Goal: Transaction & Acquisition: Download file/media

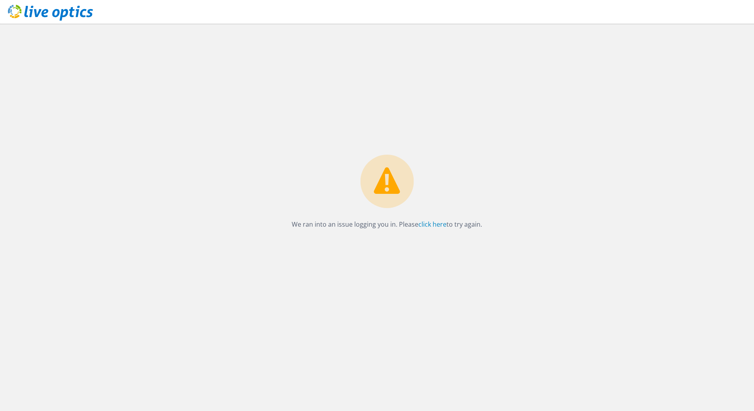
drag, startPoint x: 325, startPoint y: 117, endPoint x: 300, endPoint y: 113, distance: 25.3
click at [323, 117] on div "We ran into an issue logging you in. Please click here to try again." at bounding box center [387, 218] width 734 height 388
click at [68, 13] on use at bounding box center [50, 13] width 85 height 16
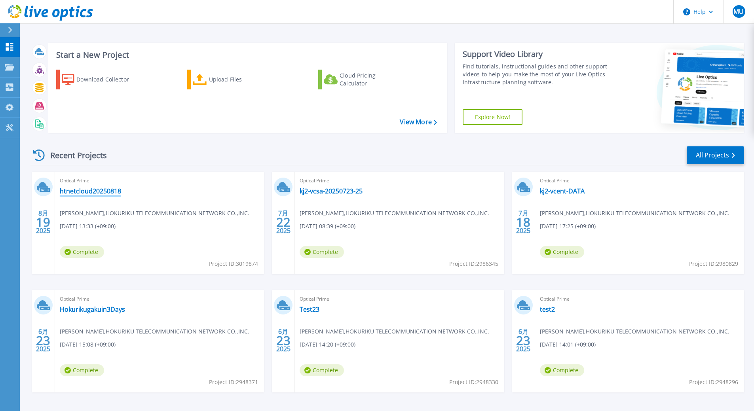
click at [84, 192] on link "htnetcloud20250818" at bounding box center [90, 191] width 61 height 8
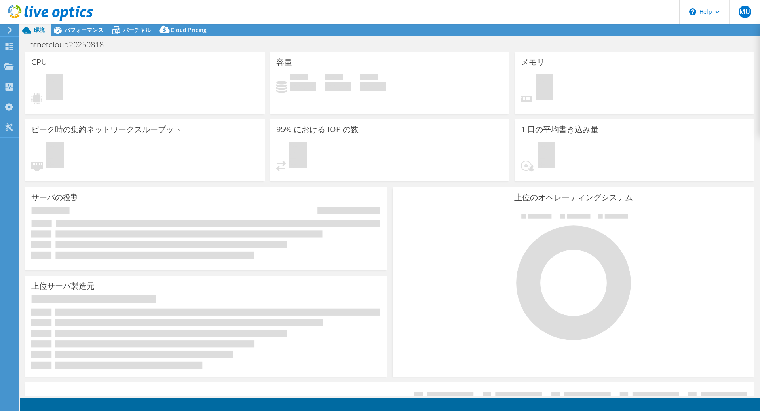
select select "USD"
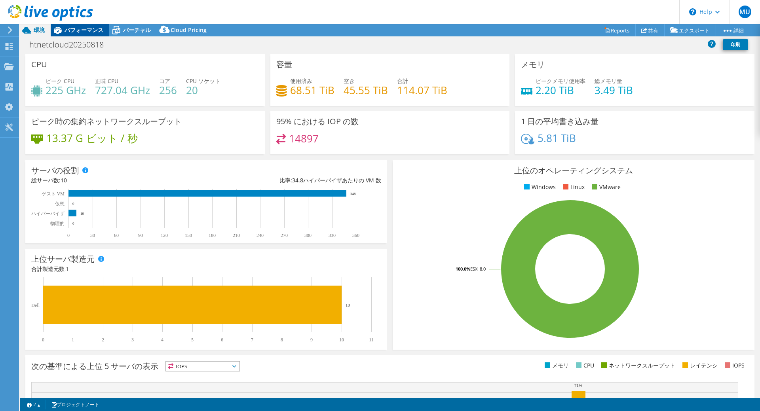
click at [100, 32] on span "パフォーマンス" at bounding box center [84, 30] width 39 height 8
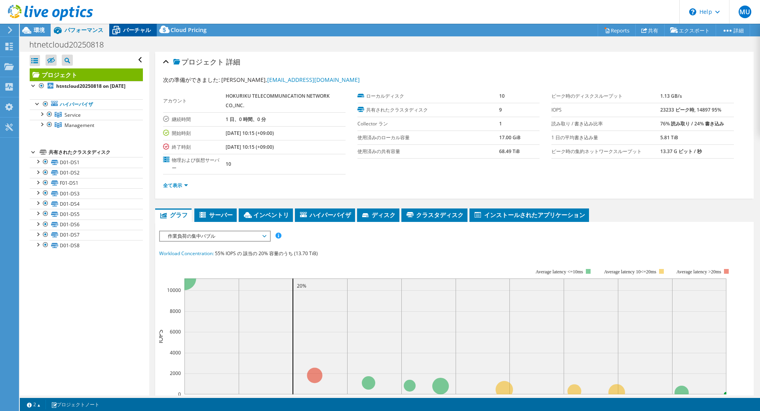
click at [134, 30] on span "バーチャル" at bounding box center [137, 30] width 28 height 8
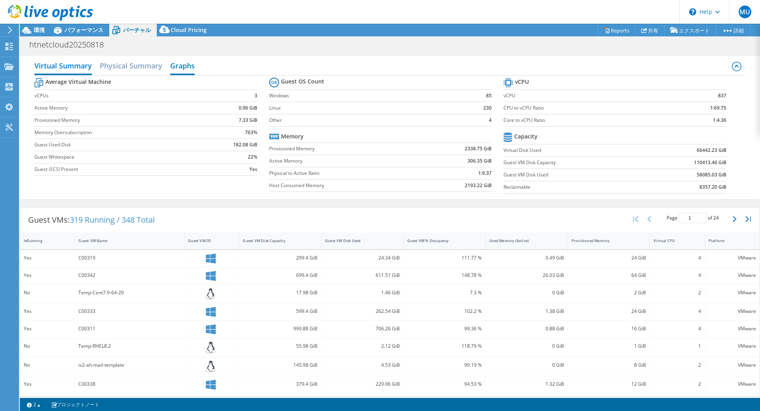
click at [175, 70] on h2 "Graphs" at bounding box center [182, 66] width 25 height 17
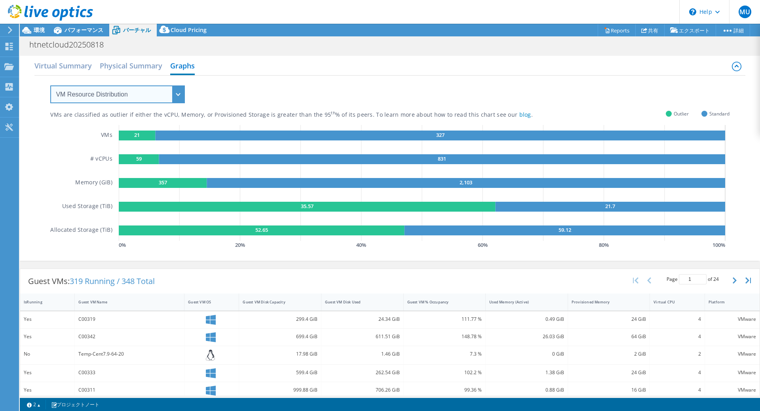
click at [138, 98] on select "VM Resource Distribution Provisioning Contrast Over Provisioning" at bounding box center [117, 95] width 135 height 18
click at [50, 86] on select "VM Resource Distribution Provisioning Contrast Over Provisioning" at bounding box center [117, 95] width 135 height 18
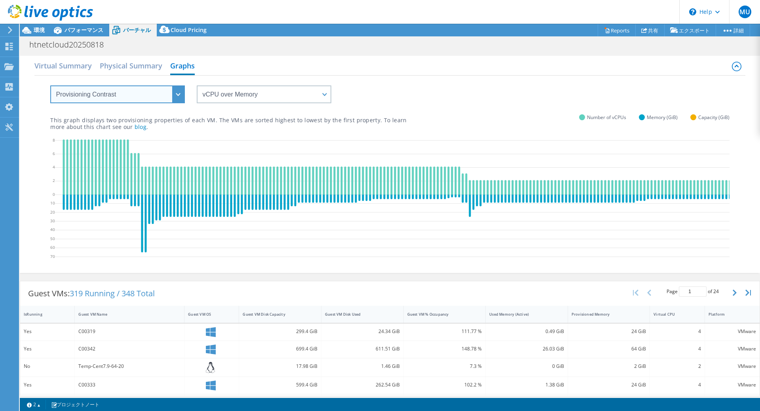
click at [142, 99] on select "VM Resource Distribution Provisioning Contrast Over Provisioning" at bounding box center [117, 95] width 135 height 18
select select "Over Provisioning"
click at [50, 86] on select "VM Resource Distribution Provisioning Contrast Over Provisioning" at bounding box center [117, 95] width 135 height 18
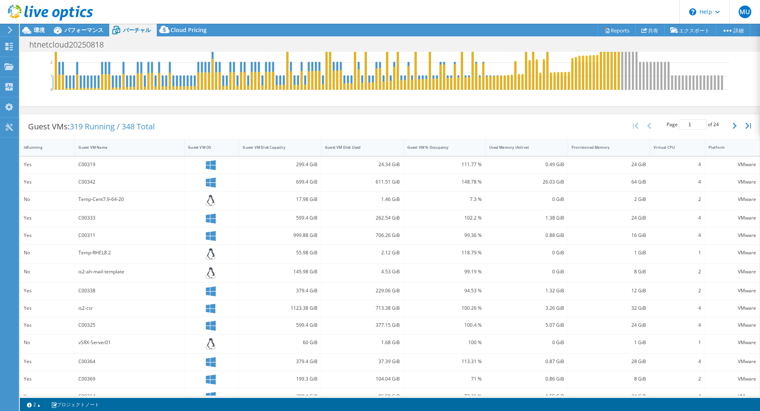
scroll to position [196, 0]
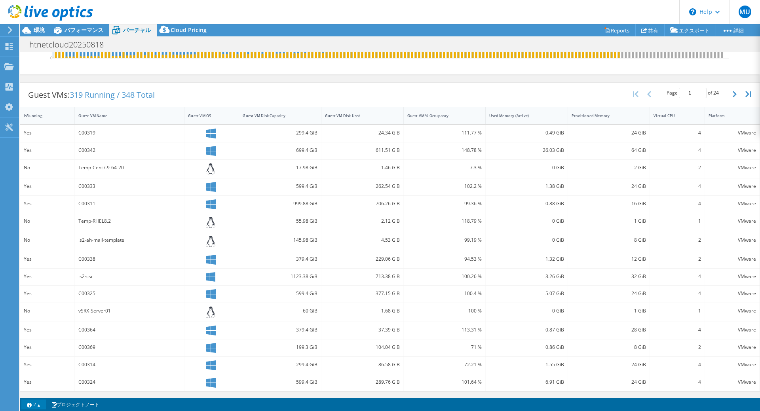
click at [41, 405] on link "2" at bounding box center [33, 405] width 25 height 10
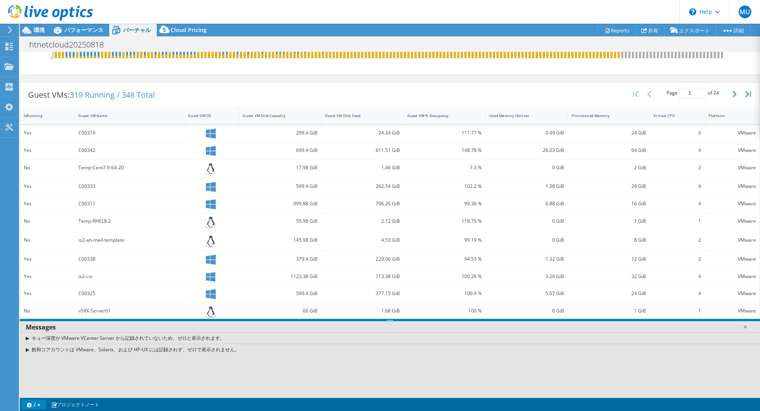
click at [41, 405] on link "2" at bounding box center [33, 405] width 25 height 10
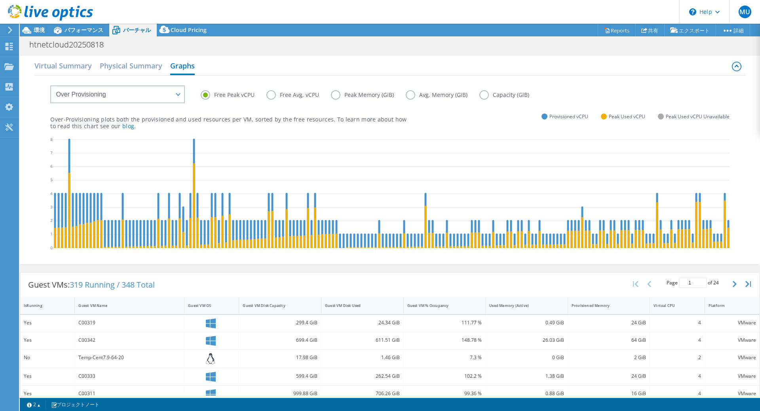
scroll to position [0, 165]
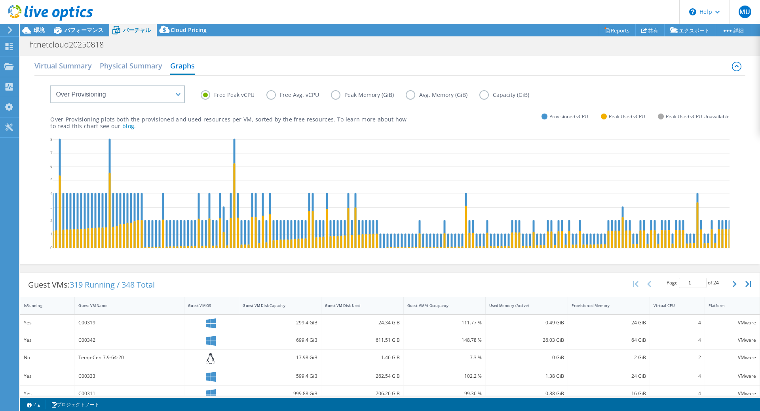
click at [300, 94] on label "Free Avg. vCPU" at bounding box center [298, 95] width 65 height 10
click at [0, 0] on input "Free Avg. vCPU" at bounding box center [0, 0] width 0 height 0
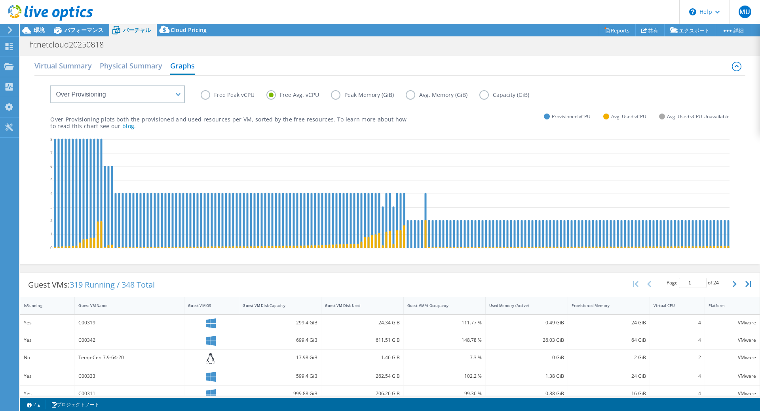
scroll to position [0, 0]
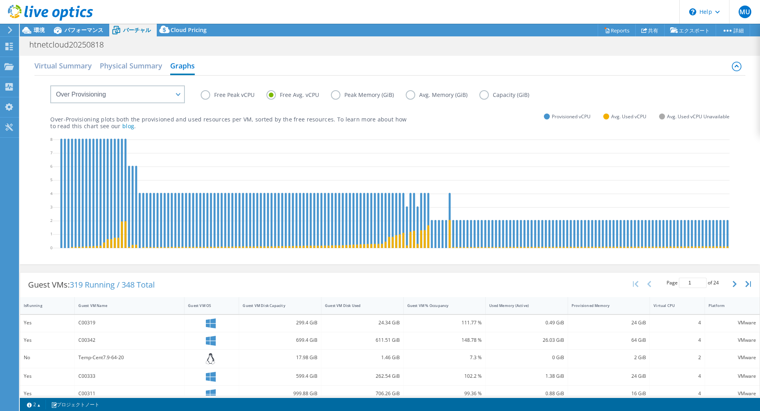
click at [427, 215] on icon at bounding box center [679, 195] width 1252 height 119
drag, startPoint x: 333, startPoint y: 95, endPoint x: 339, endPoint y: 96, distance: 5.6
click at [334, 95] on label "Peak Memory (GiB)" at bounding box center [368, 95] width 75 height 10
click at [0, 0] on input "Peak Memory (GiB)" at bounding box center [0, 0] width 0 height 0
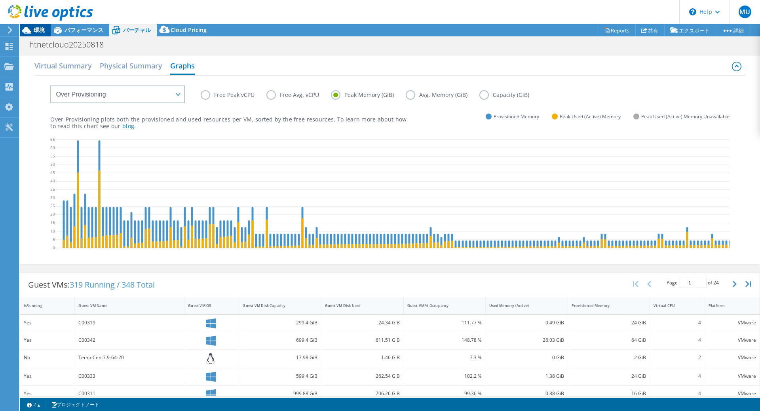
click at [38, 27] on span "環境" at bounding box center [39, 30] width 11 height 8
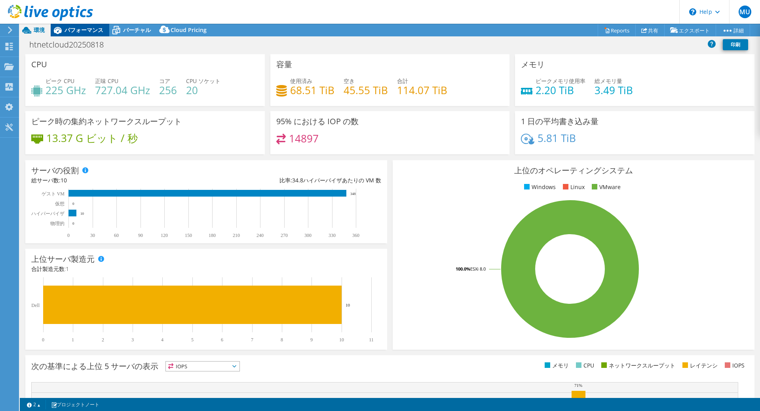
click at [84, 32] on span "パフォーマンス" at bounding box center [84, 30] width 39 height 8
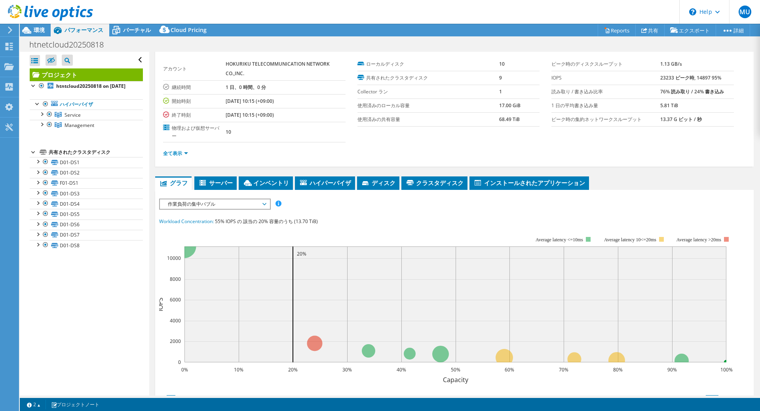
scroll to position [119, 0]
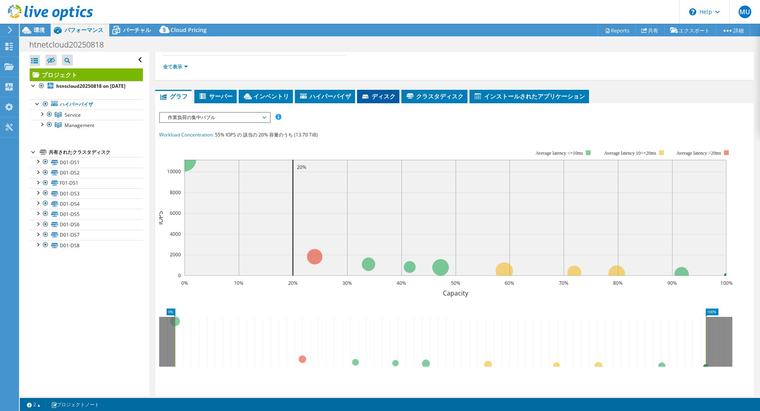
click at [370, 100] on li "ディスク" at bounding box center [378, 96] width 42 height 13
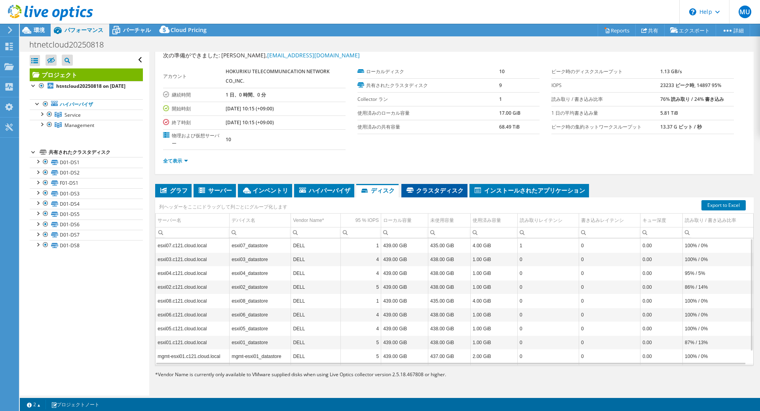
click at [436, 193] on span "クラスタディスク" at bounding box center [434, 190] width 58 height 8
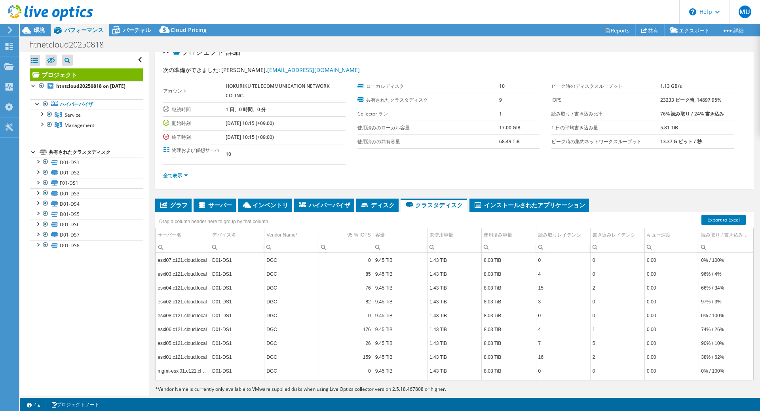
scroll to position [0, 0]
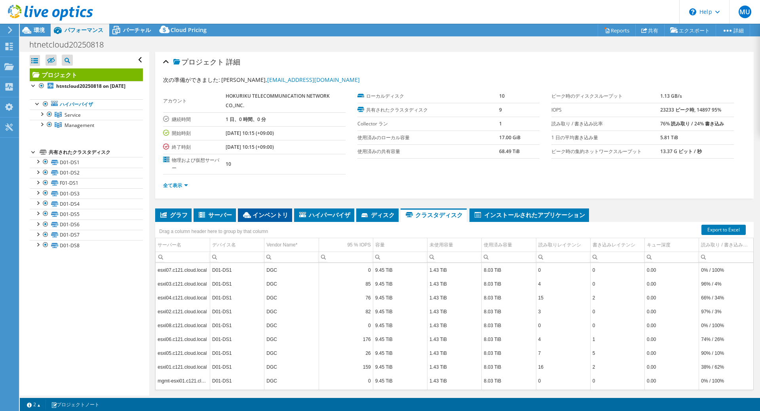
click at [254, 218] on span "インベントリ" at bounding box center [265, 215] width 46 height 8
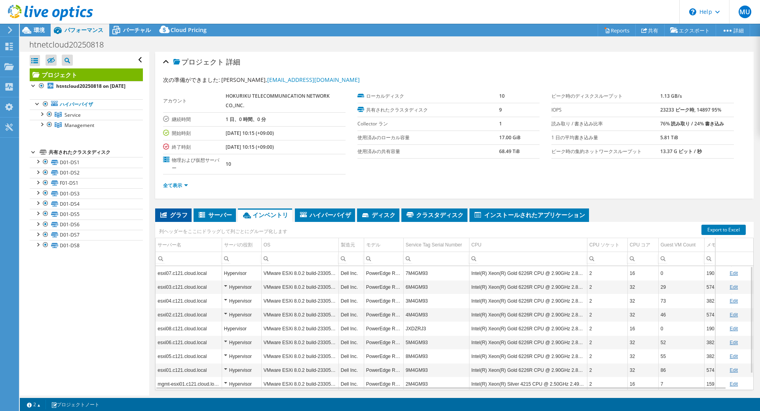
click at [175, 219] on span "グラフ" at bounding box center [173, 215] width 29 height 8
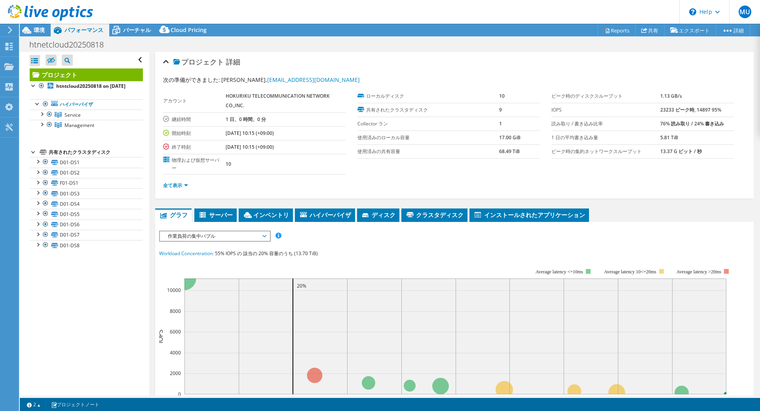
click at [273, 238] on div "IOPS ディスクスループット IO サイズ レイテンシ キュー深度 CPU の割合 メモリ ページフォールト 参加 ネットワークスループット 上位サーバ（ペ…" at bounding box center [454, 236] width 591 height 11
click at [356, 243] on div "IOPS ディスクスループット IO サイズ レイテンシ キュー深度 CPU の割合 メモリ ページフォールト 参加 ネットワークスループット 上位サーバ（ペ…" at bounding box center [454, 377] width 591 height 293
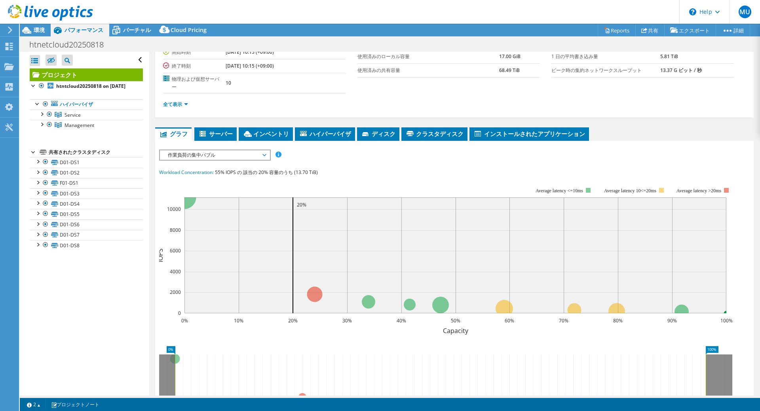
scroll to position [79, 0]
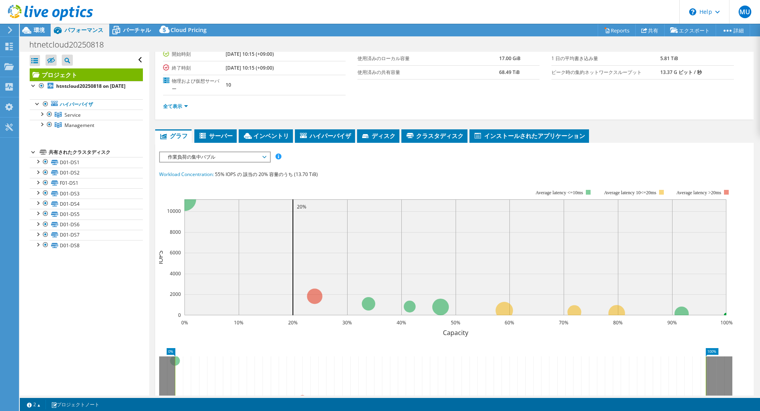
click at [246, 158] on span "作業負荷の集中バブル" at bounding box center [215, 157] width 102 height 10
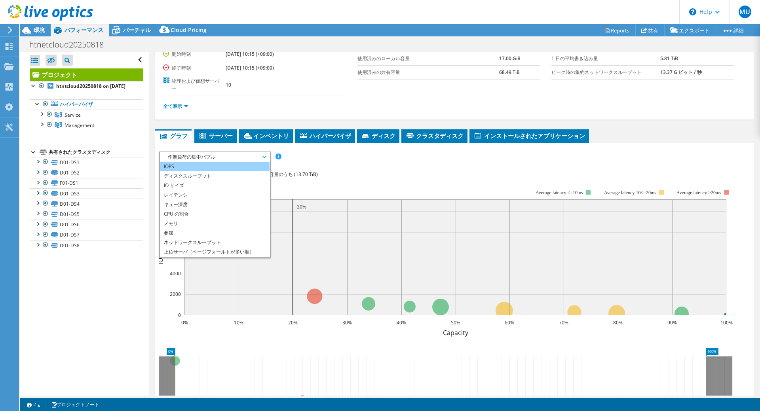
click at [238, 168] on li "IOPS" at bounding box center [215, 167] width 110 height 10
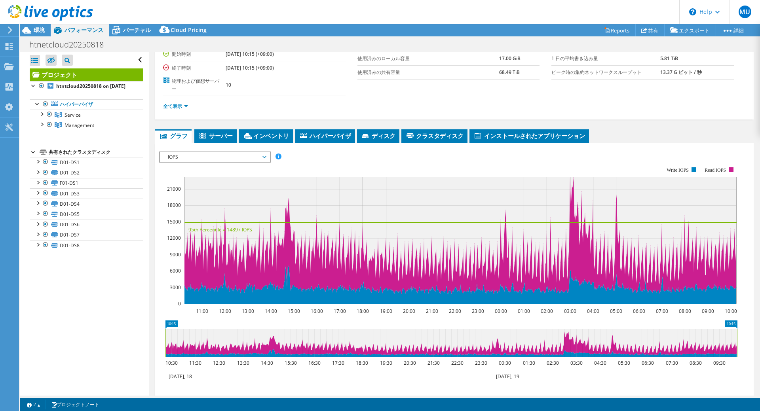
click at [243, 159] on span "IOPS" at bounding box center [215, 157] width 102 height 10
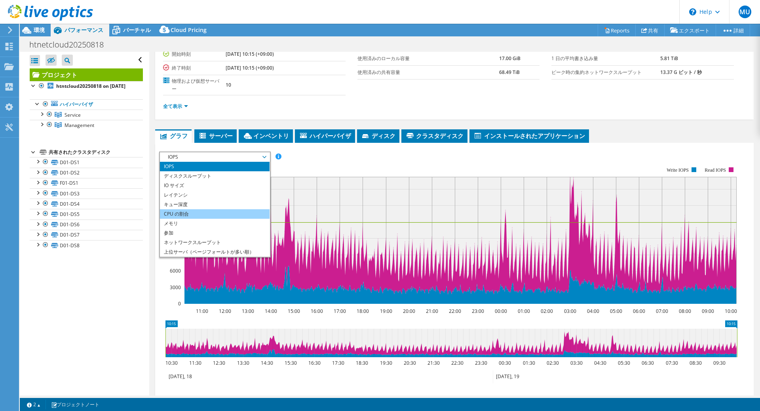
click at [221, 215] on li "CPU の割合" at bounding box center [215, 214] width 110 height 10
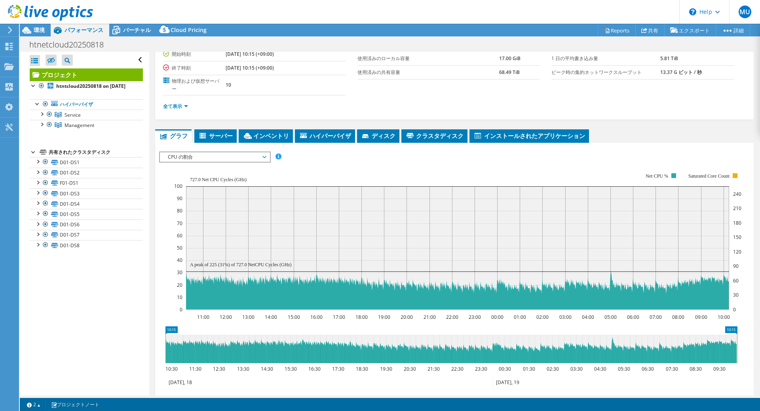
click at [204, 162] on div "CPU の割合 IOPS ディスクスループット IO サイズ レイテンシ キュー深度 CPU の割合 メモリ ページフォールト 参加 ネットワークスループット…" at bounding box center [215, 157] width 112 height 11
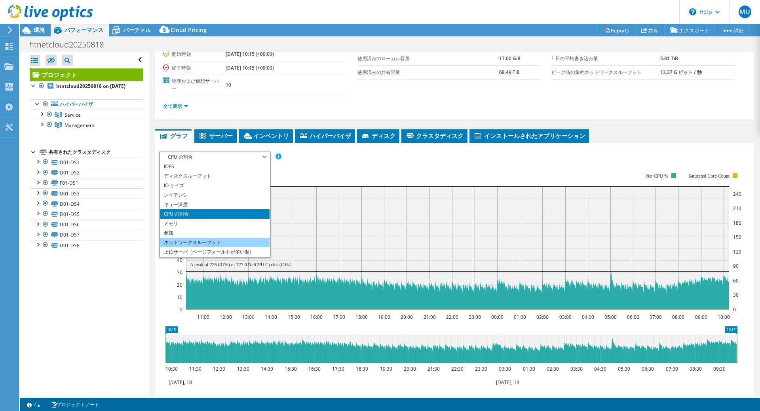
click at [209, 243] on li "ネットワークスループット" at bounding box center [215, 243] width 110 height 10
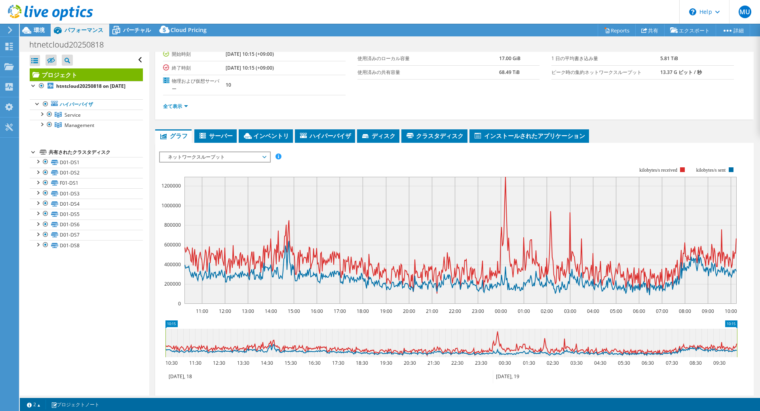
click at [210, 158] on span "ネットワークスループット" at bounding box center [215, 157] width 102 height 10
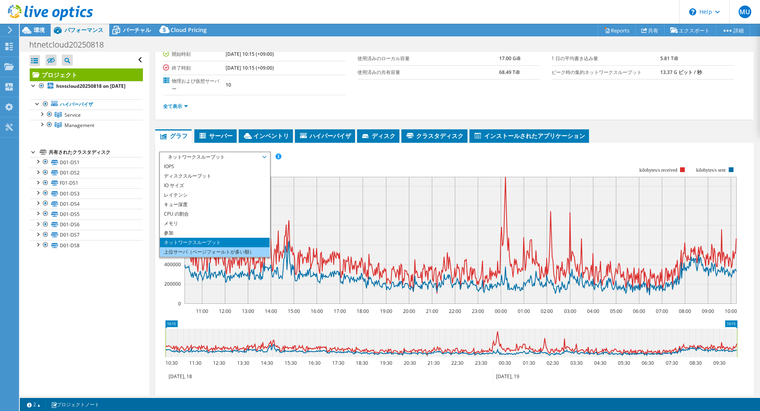
click at [203, 253] on li "上位サーバ（ページフォールトが多い順）" at bounding box center [215, 252] width 110 height 10
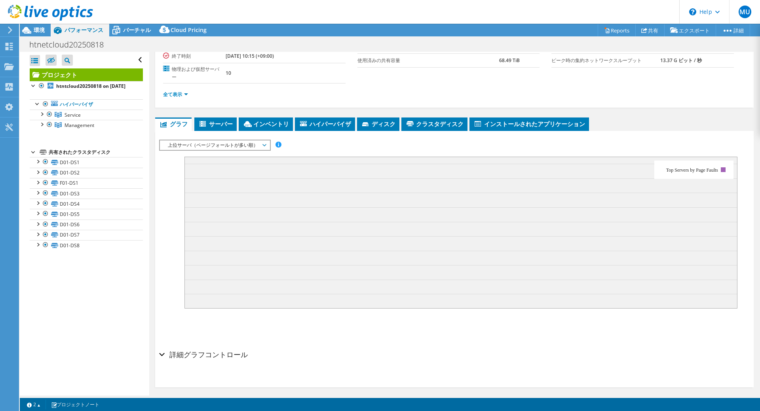
scroll to position [97, 0]
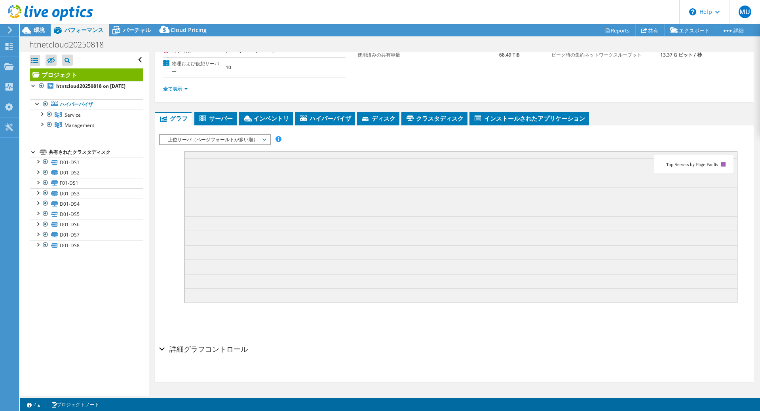
click at [202, 350] on h2 "詳細グラフコントロール" at bounding box center [203, 349] width 89 height 16
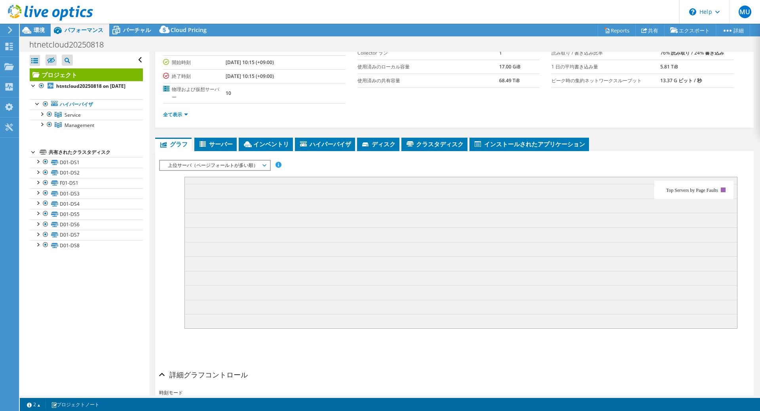
scroll to position [129, 0]
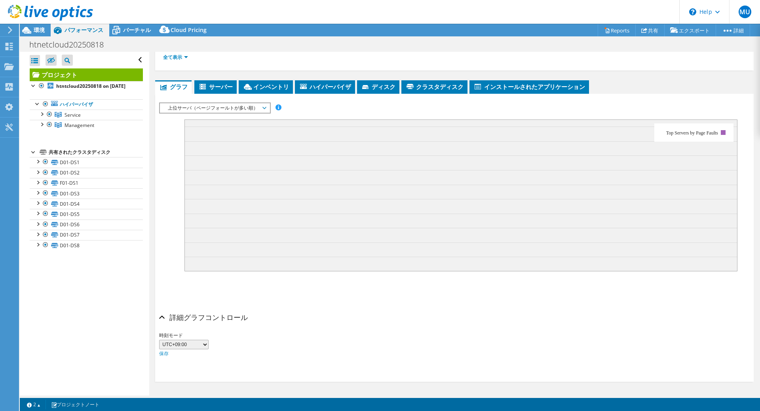
click at [202, 316] on h2 "詳細グラフコントロール" at bounding box center [203, 318] width 89 height 16
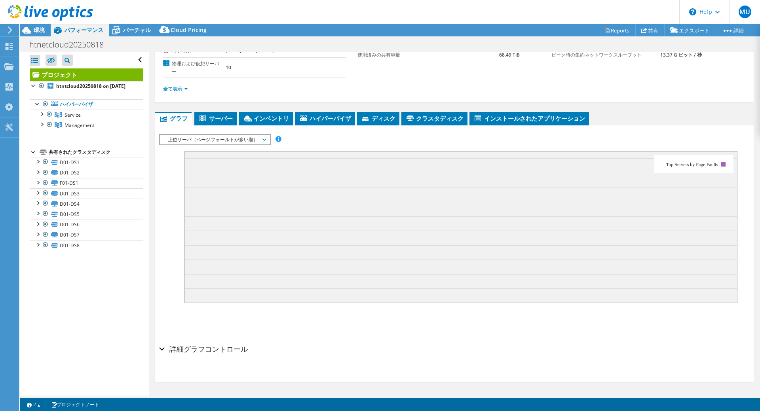
scroll to position [0, 0]
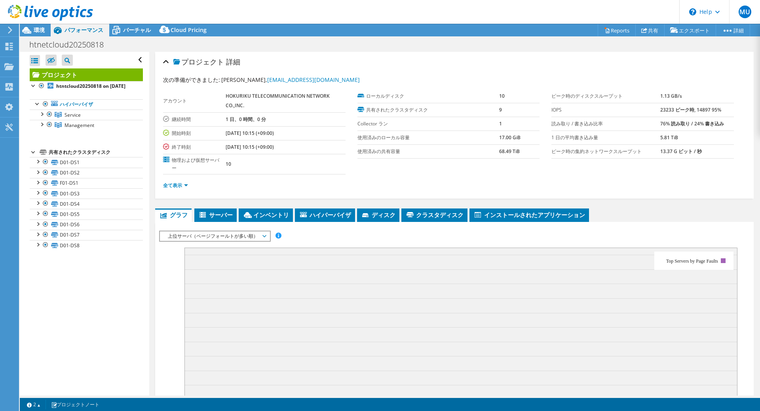
click at [230, 236] on span "上位サーバ（ページフォールトが多い順）" at bounding box center [215, 237] width 102 height 10
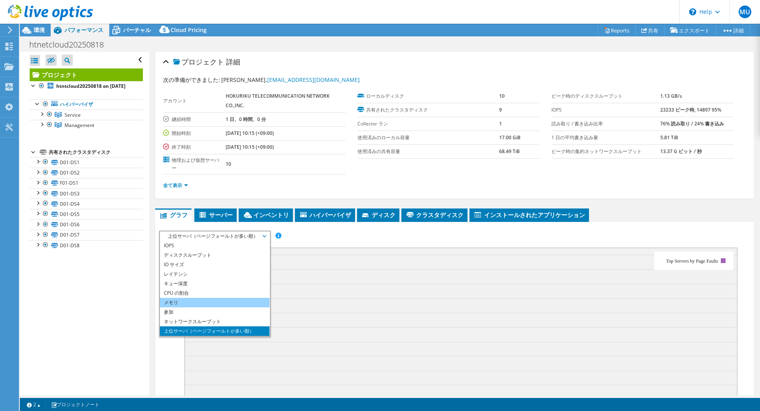
click at [205, 304] on li "メモリ" at bounding box center [215, 303] width 110 height 10
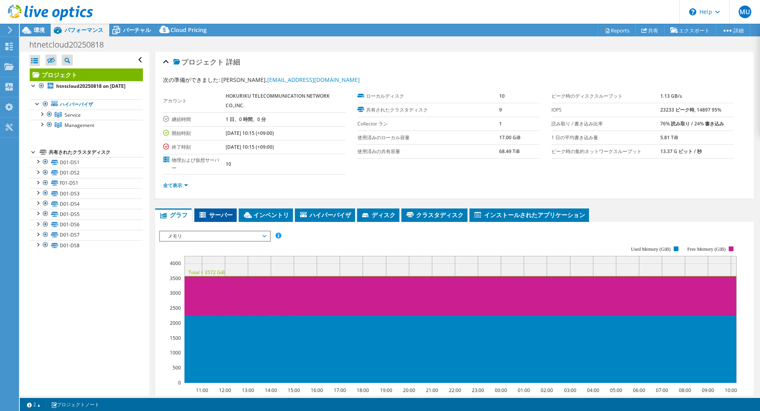
click at [210, 213] on span "サーバー" at bounding box center [215, 215] width 34 height 8
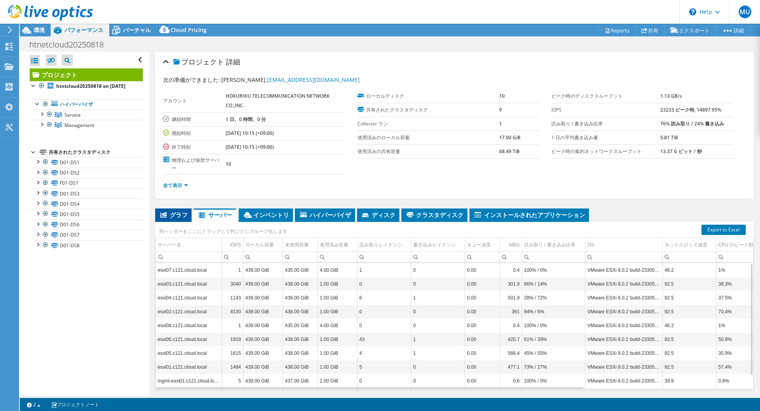
click at [176, 211] on span "グラフ" at bounding box center [173, 215] width 29 height 8
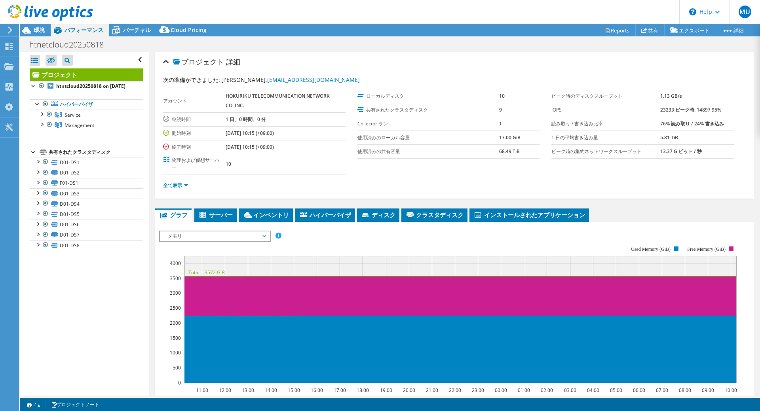
click at [196, 238] on span "メモリ" at bounding box center [215, 237] width 102 height 10
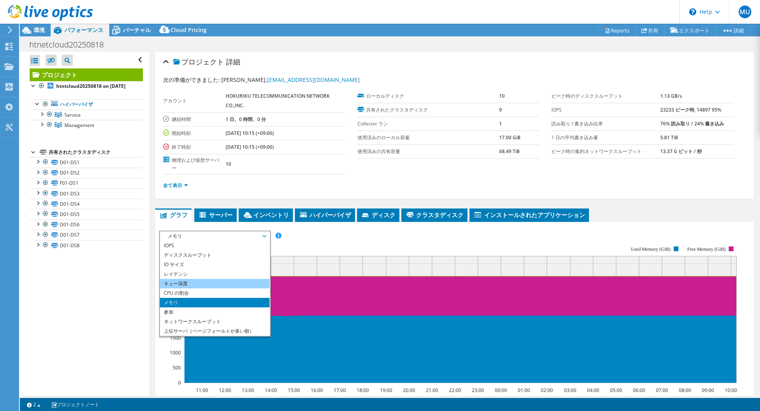
click at [195, 281] on li "キュー深度" at bounding box center [215, 284] width 110 height 10
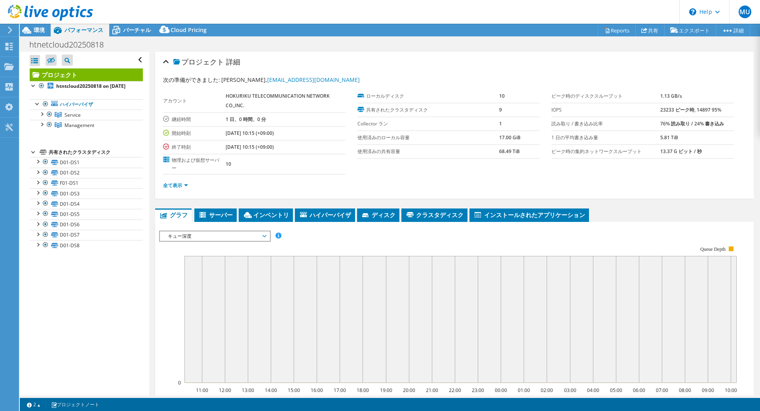
click at [204, 241] on div "キュー深度 IOPS ディスクスループット IO サイズ レイテンシ キュー深度 CPU の割合 メモリ ページフォールト 参加 ネットワークスループット 上…" at bounding box center [215, 236] width 112 height 11
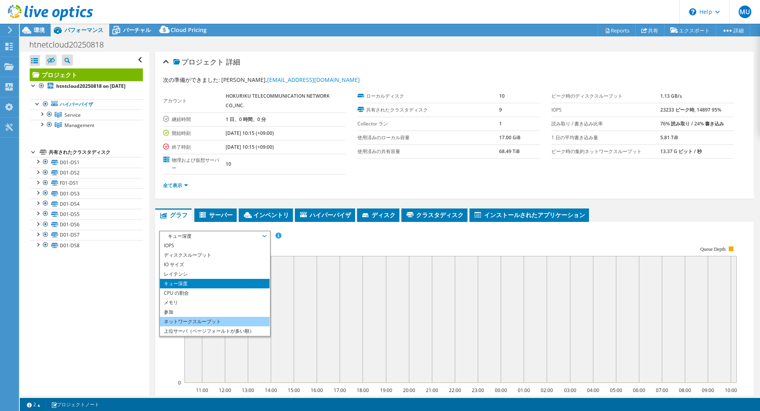
click at [186, 320] on li "ネットワークスループット" at bounding box center [215, 322] width 110 height 10
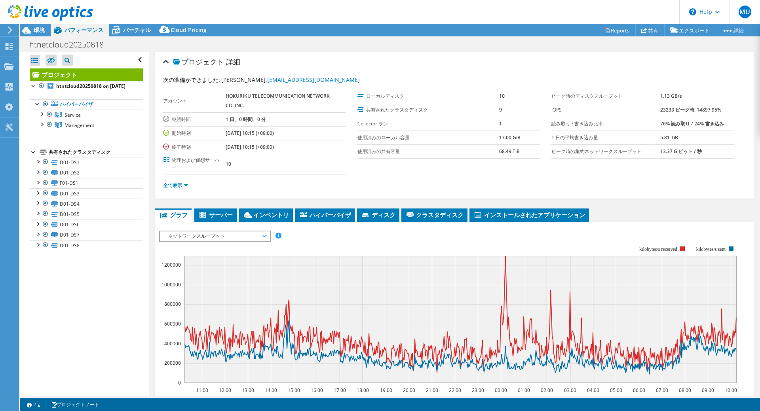
click at [180, 236] on span "ネットワークスループット" at bounding box center [215, 237] width 102 height 10
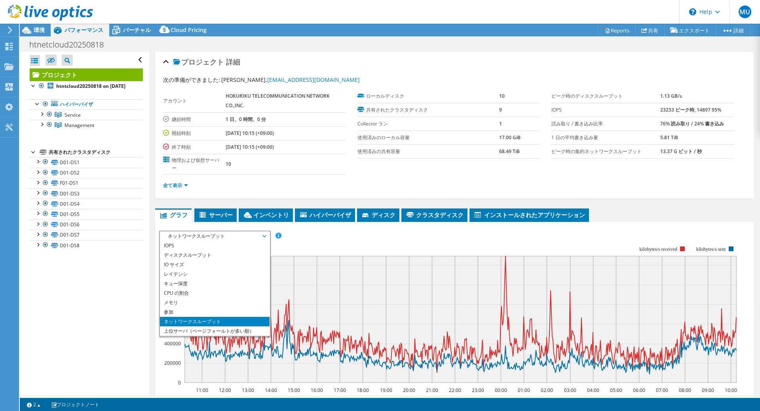
click at [180, 237] on span "ネットワークスループット" at bounding box center [215, 237] width 102 height 10
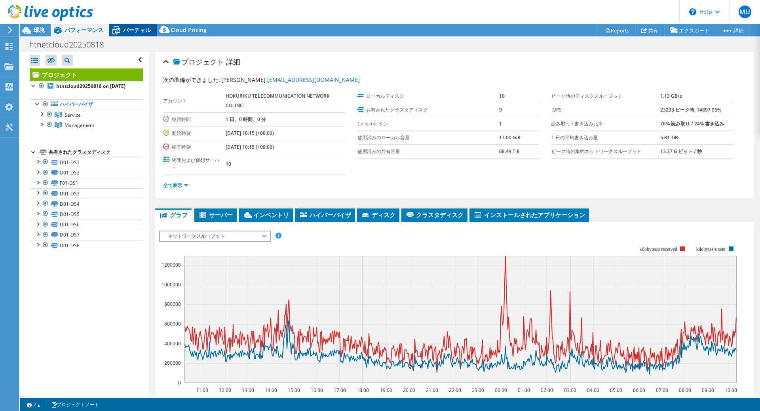
click at [125, 26] on span "バーチャル" at bounding box center [137, 30] width 28 height 8
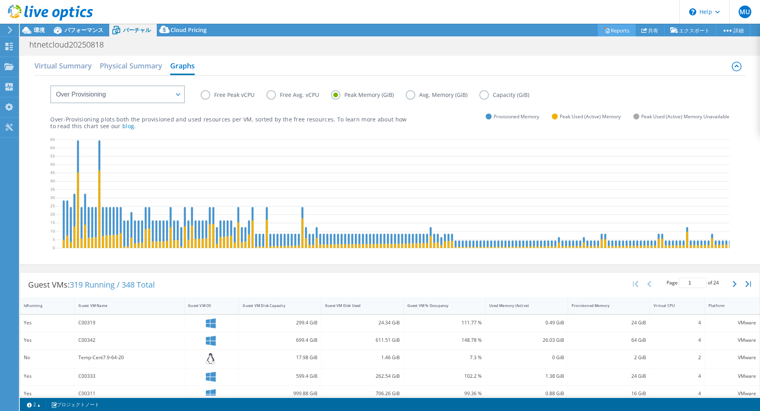
click at [621, 34] on link "Reports" at bounding box center [617, 30] width 38 height 12
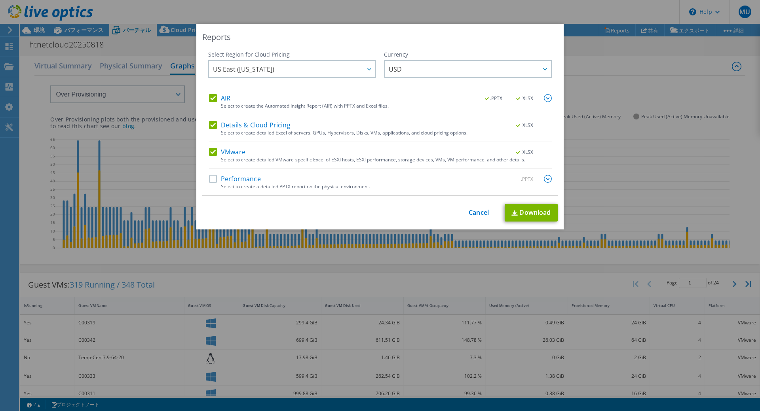
click at [211, 179] on label "Performance" at bounding box center [235, 179] width 52 height 8
click at [0, 0] on input "Performance" at bounding box center [0, 0] width 0 height 0
click at [313, 65] on span "US East (Virginia)" at bounding box center [294, 69] width 162 height 16
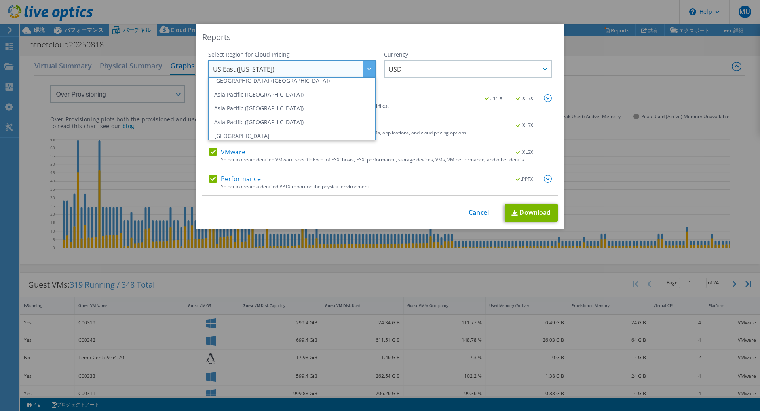
scroll to position [40, 0]
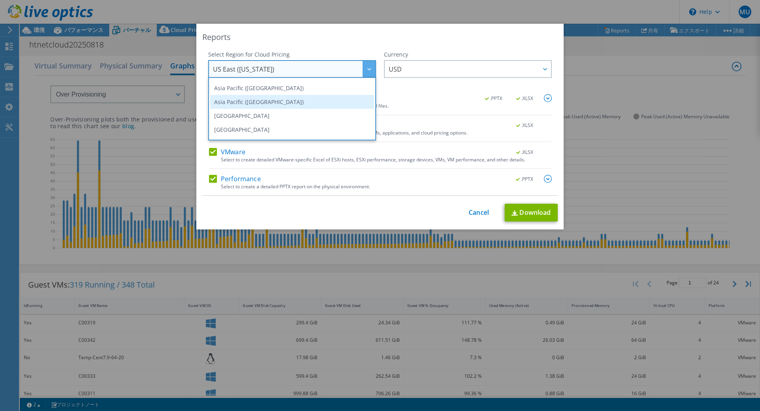
click at [296, 105] on li "Asia Pacific (Tokyo)" at bounding box center [292, 102] width 164 height 14
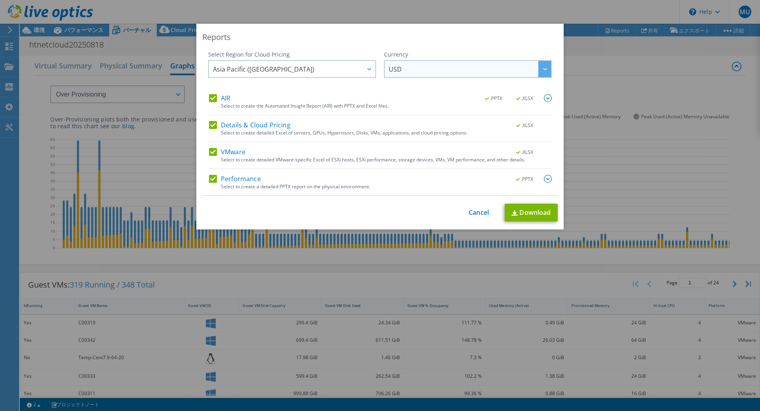
click at [430, 67] on span "USD" at bounding box center [470, 69] width 162 height 16
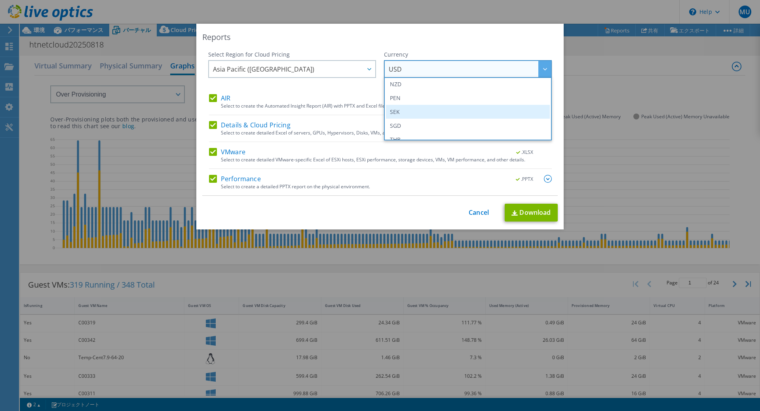
scroll to position [158, 0]
click at [411, 105] on li "JPY" at bounding box center [468, 108] width 164 height 14
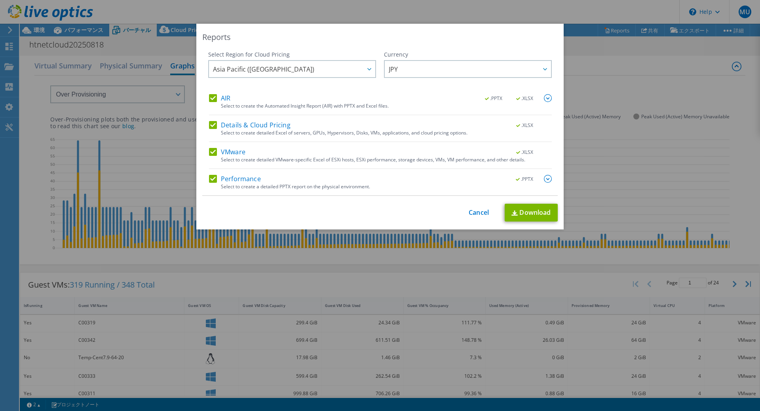
click at [545, 180] on img at bounding box center [548, 179] width 8 height 8
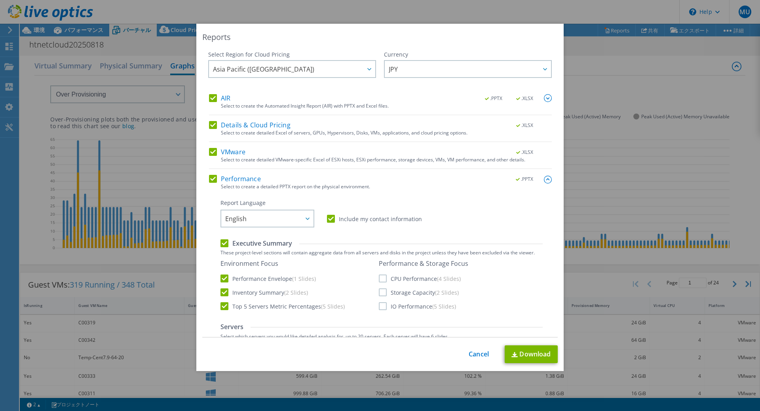
scroll to position [79, 0]
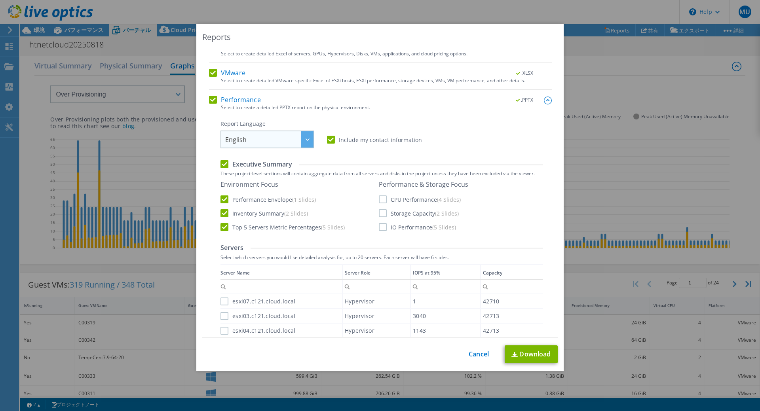
click at [261, 136] on span "English" at bounding box center [269, 139] width 88 height 16
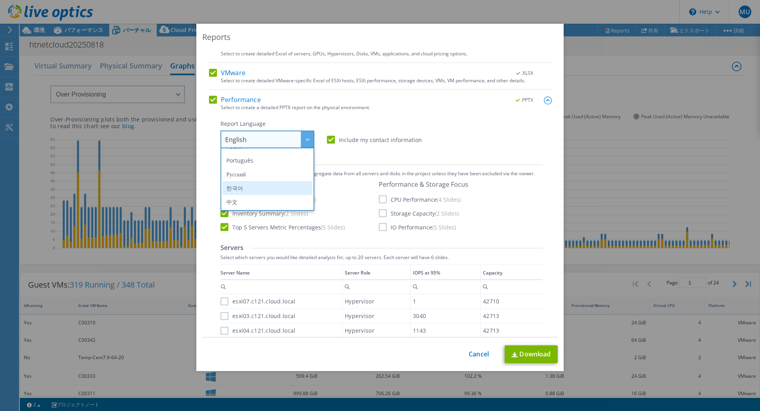
scroll to position [93, 0]
drag, startPoint x: 249, startPoint y: 198, endPoint x: 254, endPoint y: 198, distance: 4.4
click at [254, 199] on li "日本語" at bounding box center [267, 202] width 90 height 14
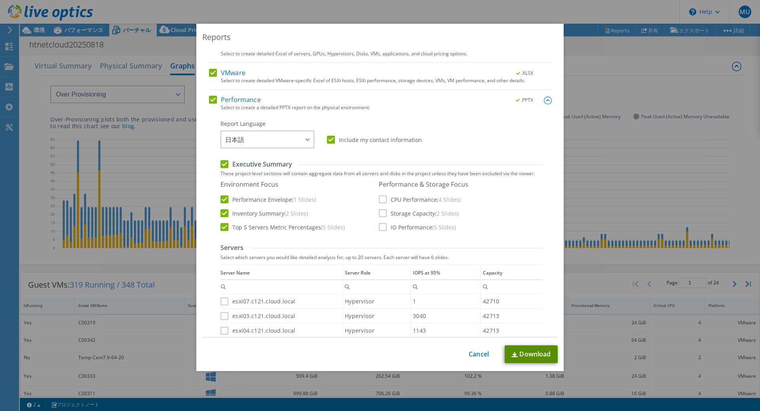
click at [515, 352] on link "Download" at bounding box center [531, 355] width 53 height 18
